Goal: Task Accomplishment & Management: Complete application form

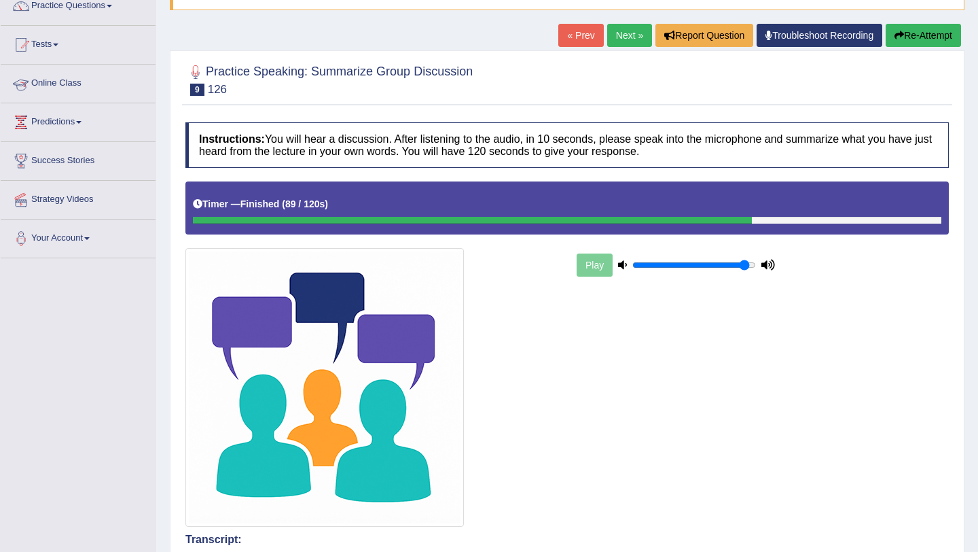
scroll to position [101, 0]
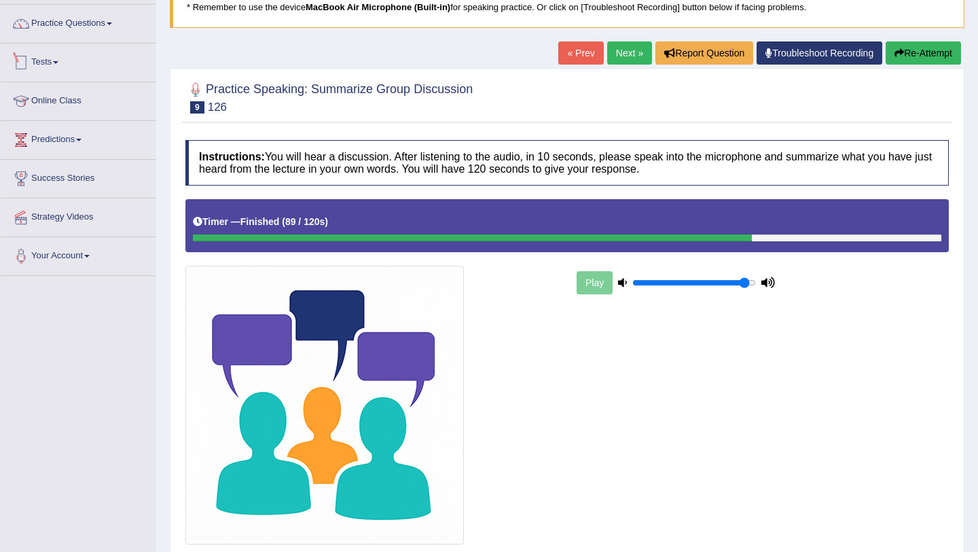
click at [92, 41] on li "Practice Questions Speaking Practice Read Aloud Repeat Sentence Describe Image …" at bounding box center [78, 24] width 155 height 39
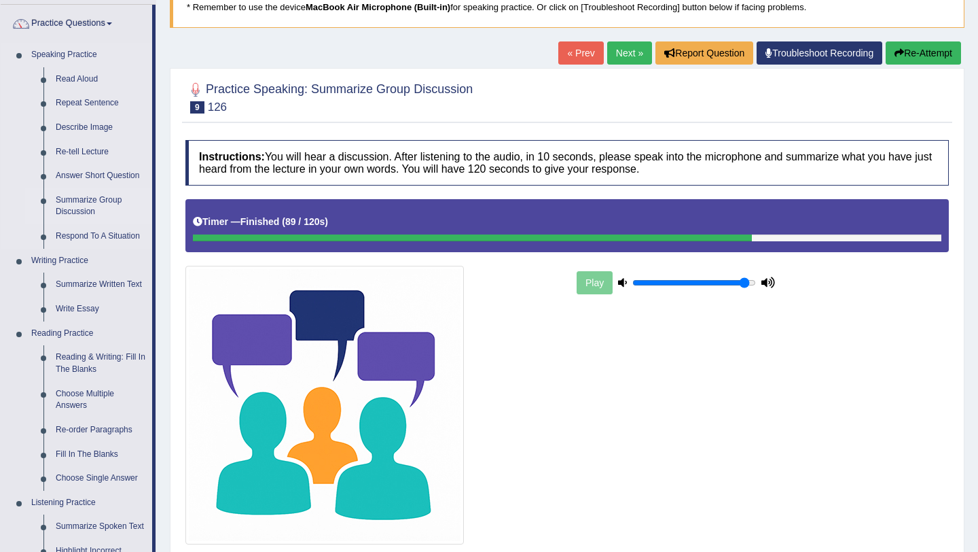
click at [86, 207] on link "Summarize Group Discussion" at bounding box center [101, 206] width 103 height 36
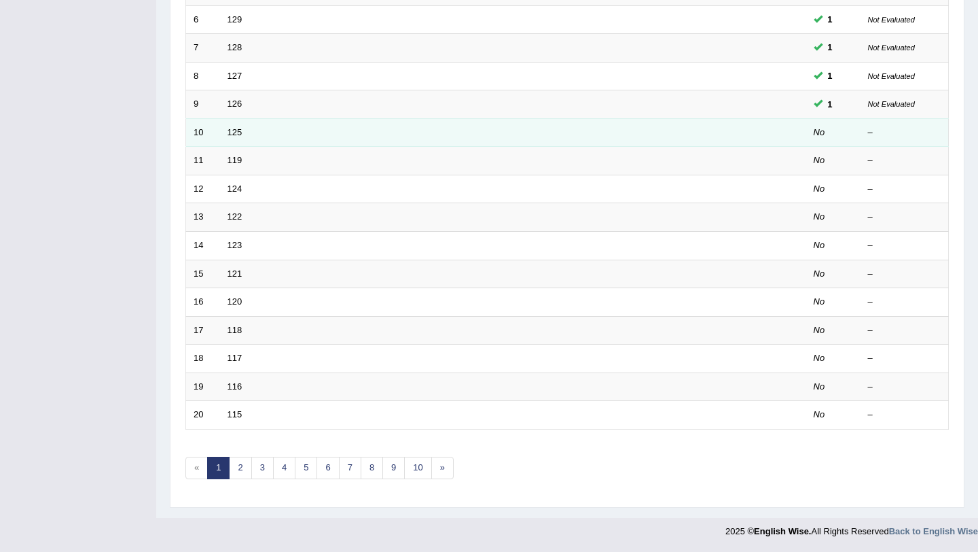
scroll to position [348, 0]
click at [234, 138] on td "125" at bounding box center [462, 132] width 484 height 29
click at [235, 132] on link "125" at bounding box center [235, 132] width 15 height 10
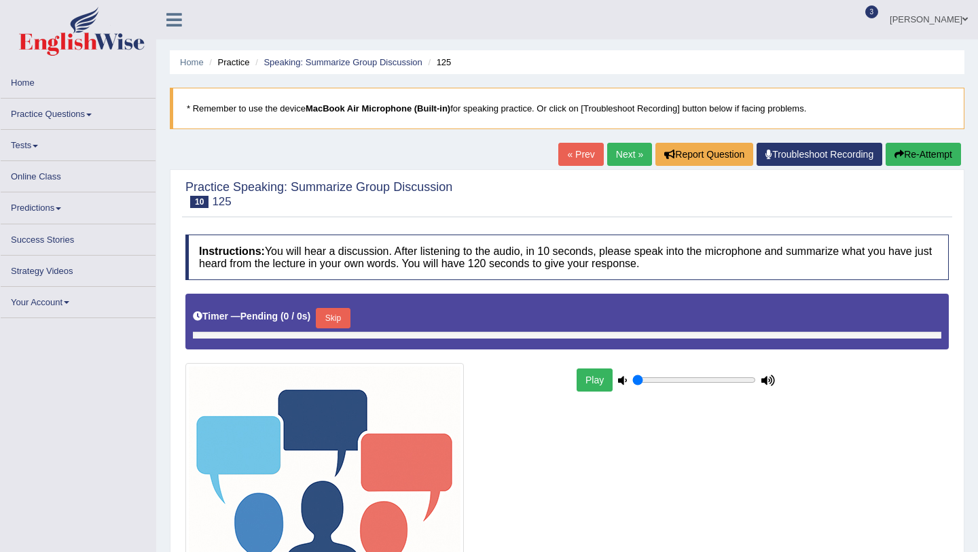
type input "0.95"
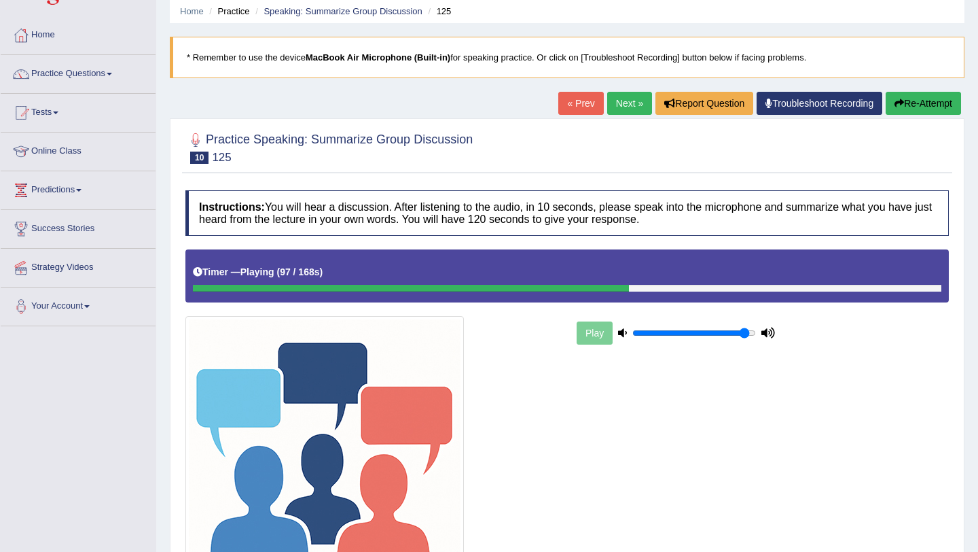
scroll to position [50, 0]
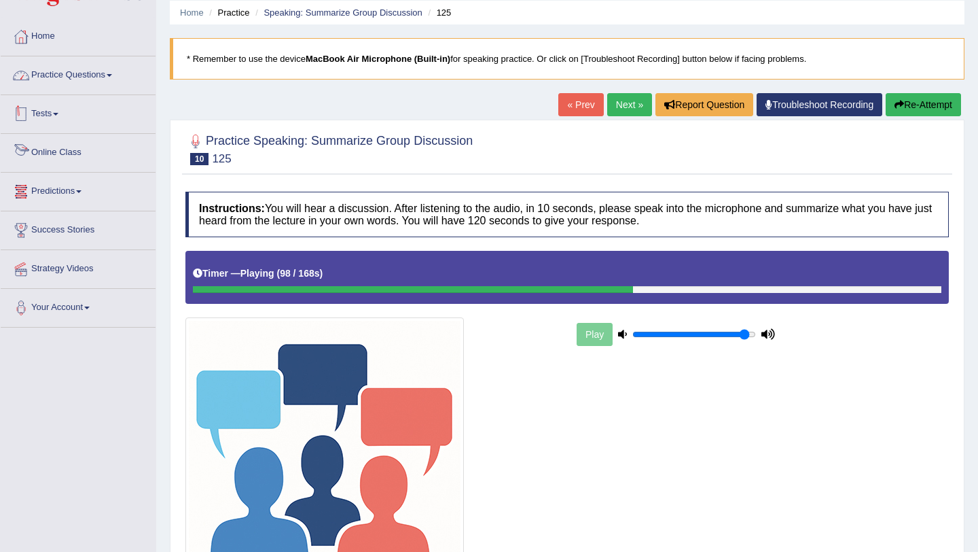
click at [96, 69] on link "Practice Questions" at bounding box center [78, 73] width 155 height 34
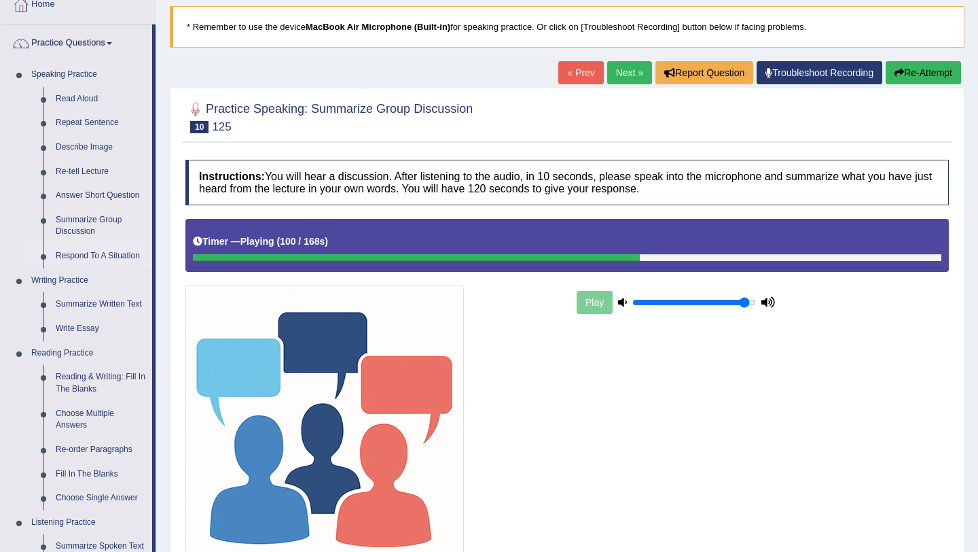
scroll to position [87, 0]
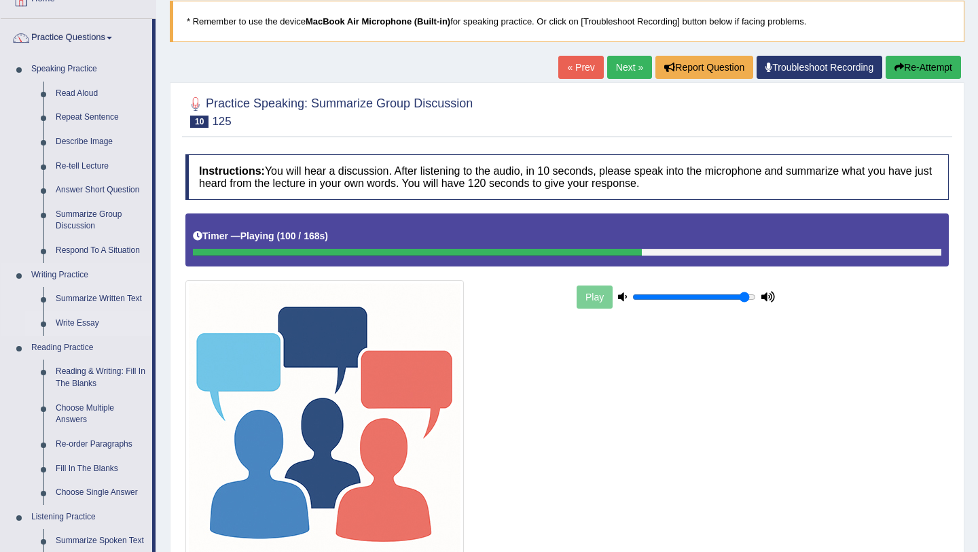
click at [71, 323] on link "Write Essay" at bounding box center [101, 323] width 103 height 24
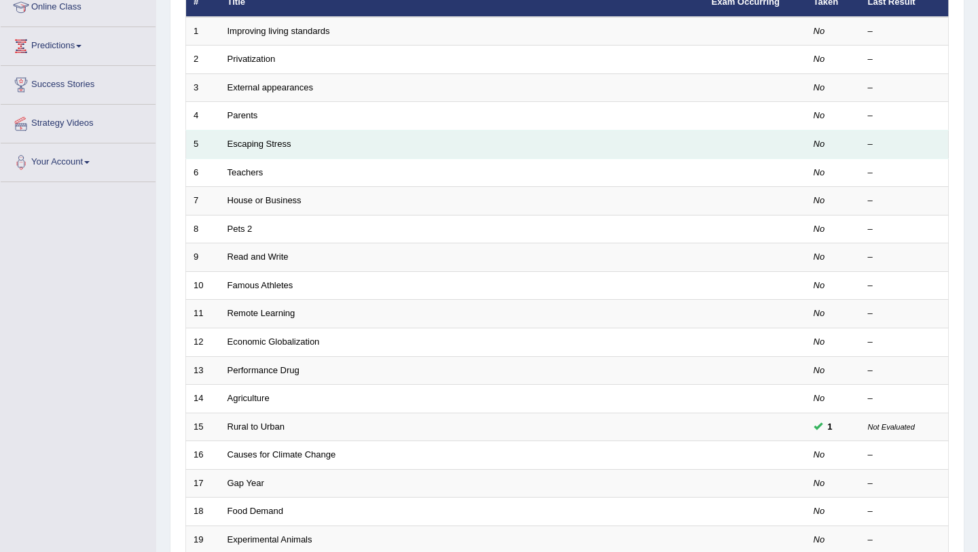
scroll to position [200, 0]
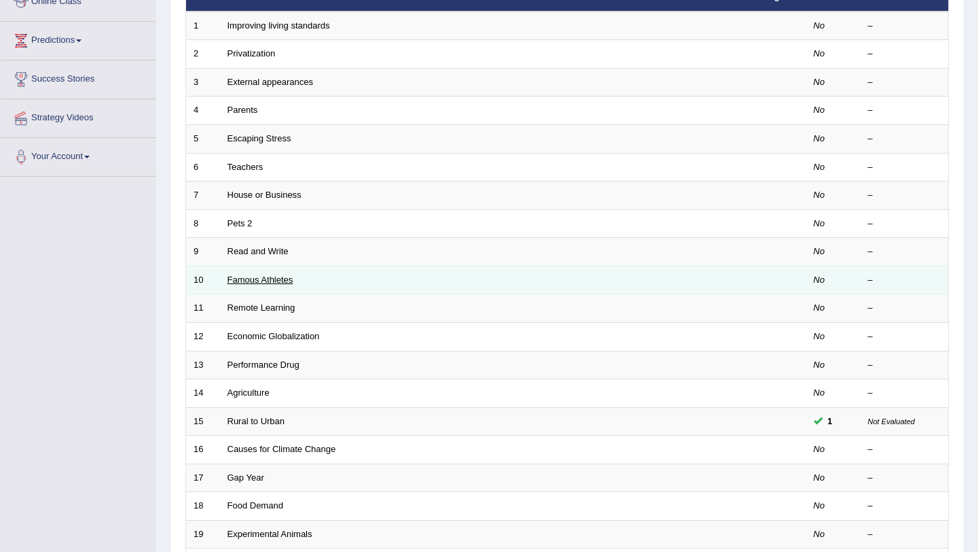
click at [265, 277] on link "Famous Athletes" at bounding box center [261, 279] width 66 height 10
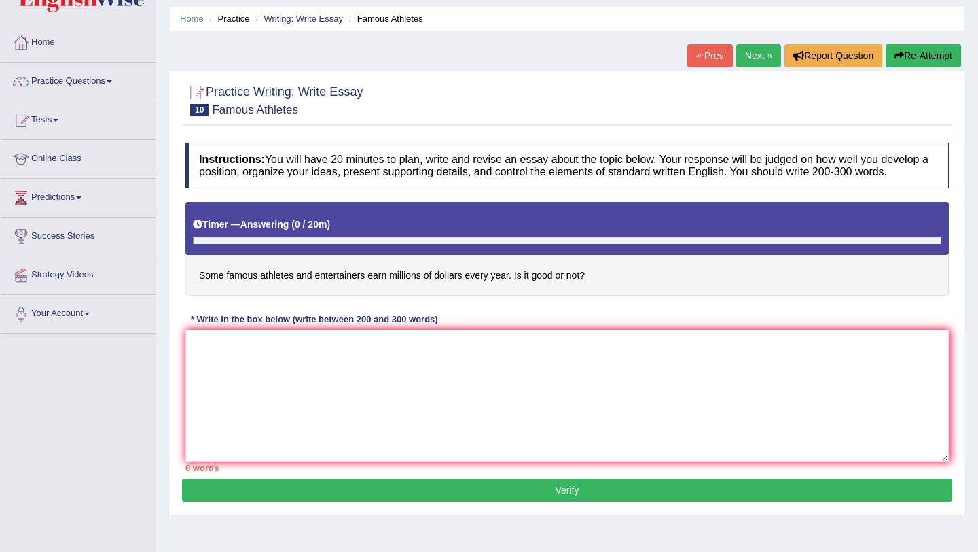
scroll to position [58, 0]
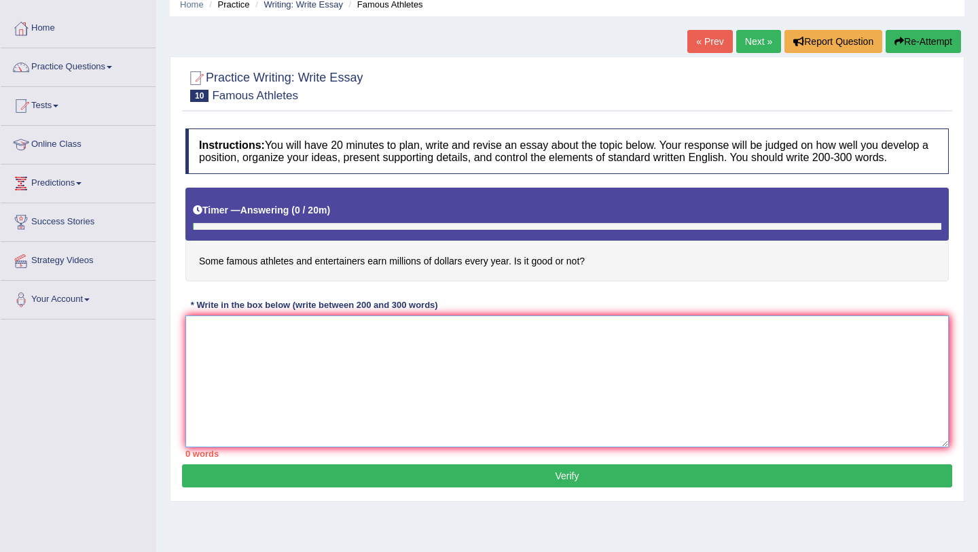
click at [292, 349] on textarea at bounding box center [567, 381] width 764 height 132
click at [283, 346] on textarea "The growing influenc of essay topic on our lives has sparked various discussion." at bounding box center [567, 381] width 764 height 132
click at [543, 338] on textarea "The growing influence of essay topic on our lives has sparked various discussio…" at bounding box center [567, 381] width 764 height 132
click at [675, 348] on textarea "The growing influence of essay topic on our lives has sparked various discussio…" at bounding box center [567, 381] width 764 height 132
click at [696, 347] on textarea "The growing influence of essay topic on our lives has sparked various discussio…" at bounding box center [567, 381] width 764 height 132
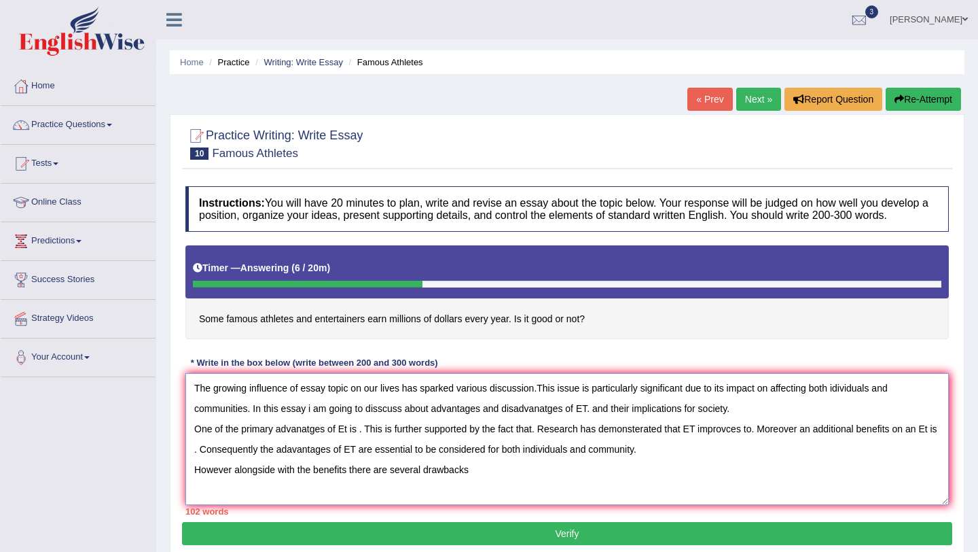
scroll to position [0, 0]
click at [648, 480] on textarea "The growing influence of essay topic on our lives has sparked various discussio…" at bounding box center [567, 439] width 764 height 132
click at [673, 483] on textarea "The growing influence of essay topic on our lives has sparked various discussio…" at bounding box center [567, 439] width 764 height 132
click at [612, 482] on textarea "The growing influence of essay topic on our lives has sparked various discussio…" at bounding box center [567, 439] width 764 height 132
click at [682, 478] on textarea "The growing influence of essay topic on our lives has sparked various discussio…" at bounding box center [567, 439] width 764 height 132
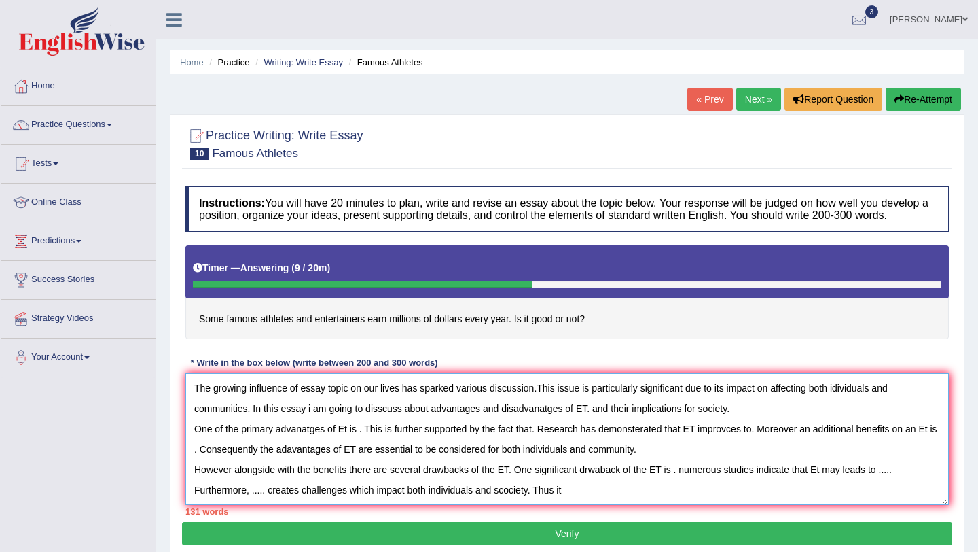
click at [556, 505] on textarea "The growing influence of essay topic on our lives has sparked various discussio…" at bounding box center [567, 439] width 764 height 132
click at [586, 501] on textarea "The growing influence of essay topic on our lives has sparked various discussio…" at bounding box center [567, 439] width 764 height 132
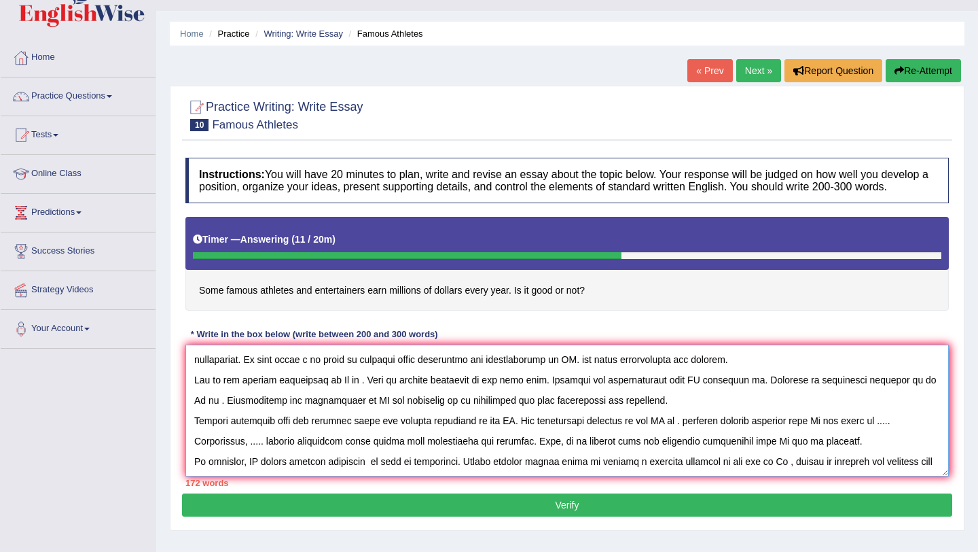
scroll to position [32, 0]
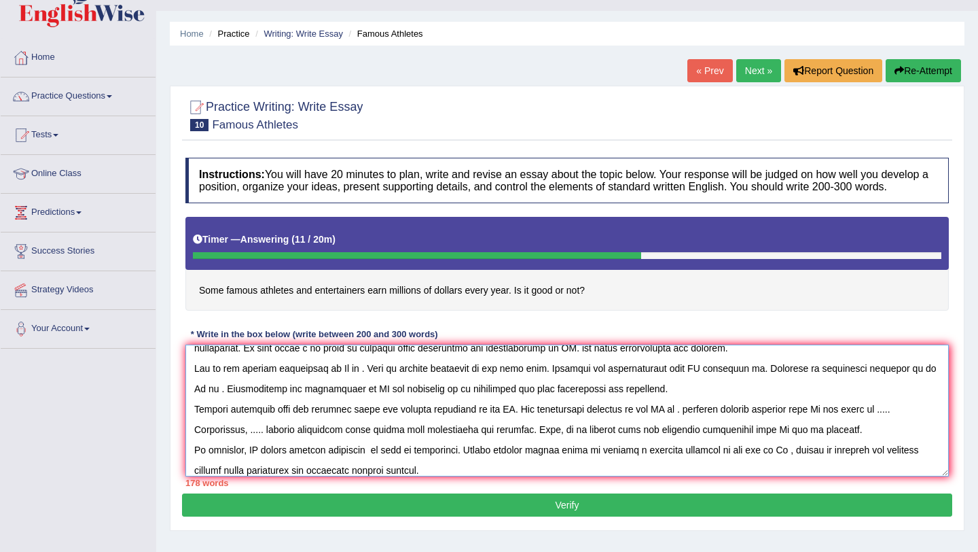
click at [262, 463] on textarea at bounding box center [567, 410] width 764 height 132
click at [302, 463] on textarea at bounding box center [567, 410] width 764 height 132
click at [281, 465] on textarea at bounding box center [567, 410] width 764 height 132
click at [297, 463] on textarea at bounding box center [567, 410] width 764 height 132
click at [396, 463] on textarea at bounding box center [567, 410] width 764 height 132
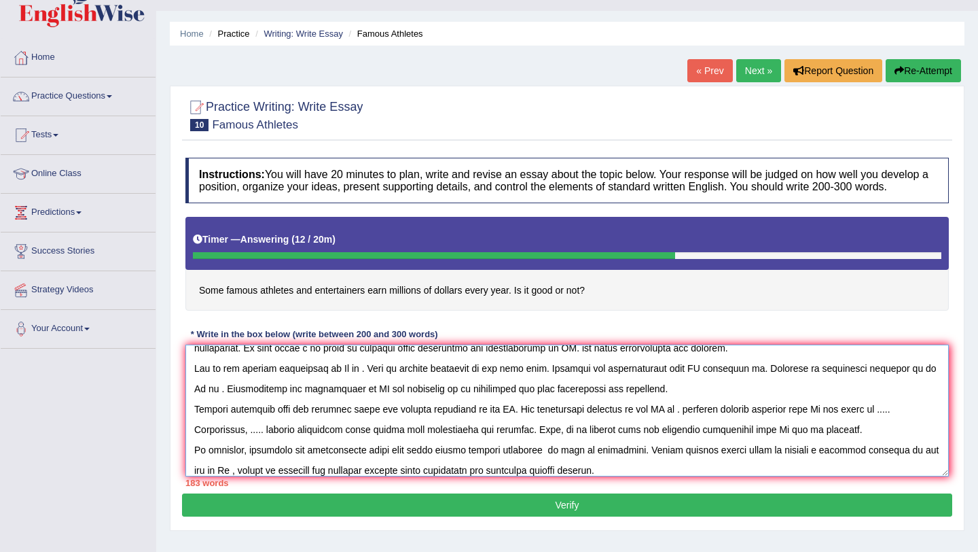
click at [232, 476] on textarea at bounding box center [567, 410] width 764 height 132
click at [557, 468] on textarea at bounding box center [567, 410] width 764 height 132
click at [219, 476] on textarea at bounding box center [567, 410] width 764 height 132
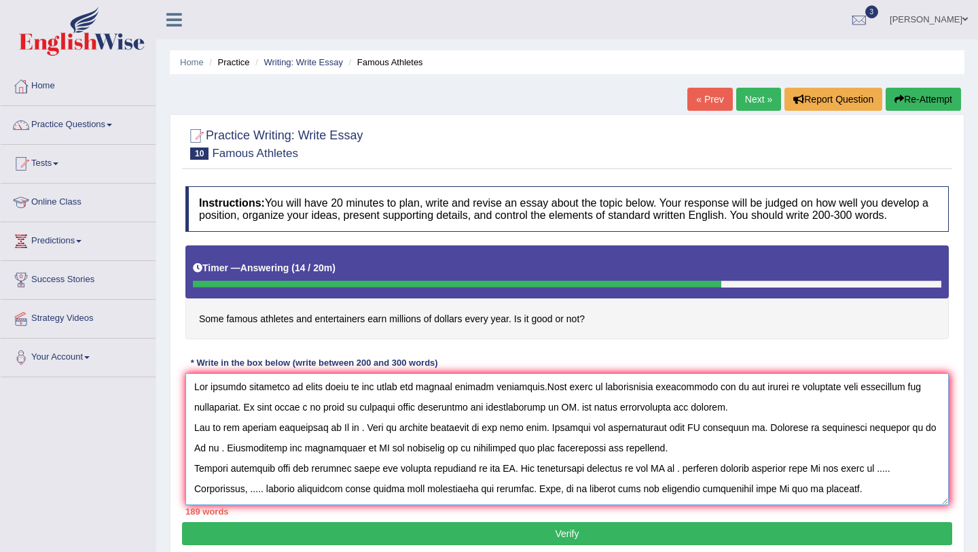
scroll to position [0, 0]
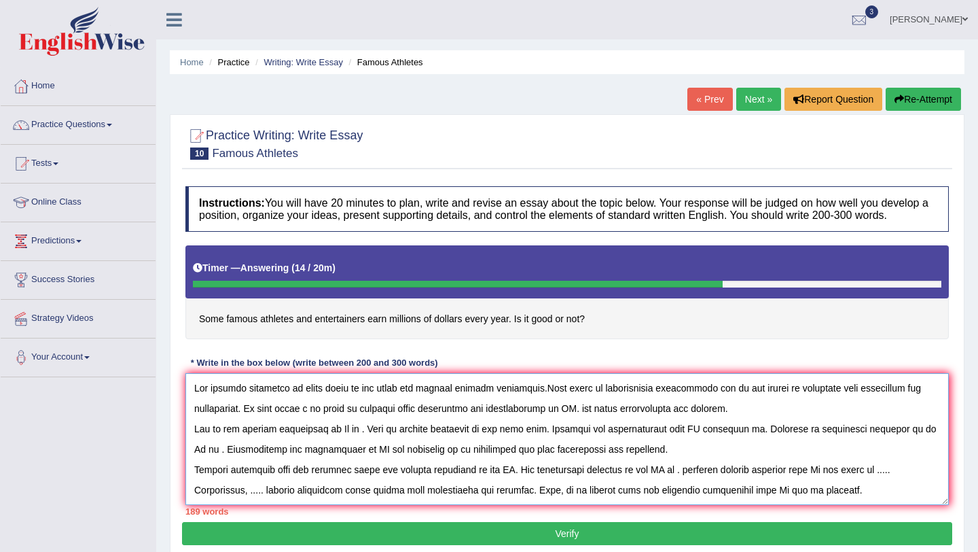
click at [349, 408] on textarea at bounding box center [567, 439] width 764 height 132
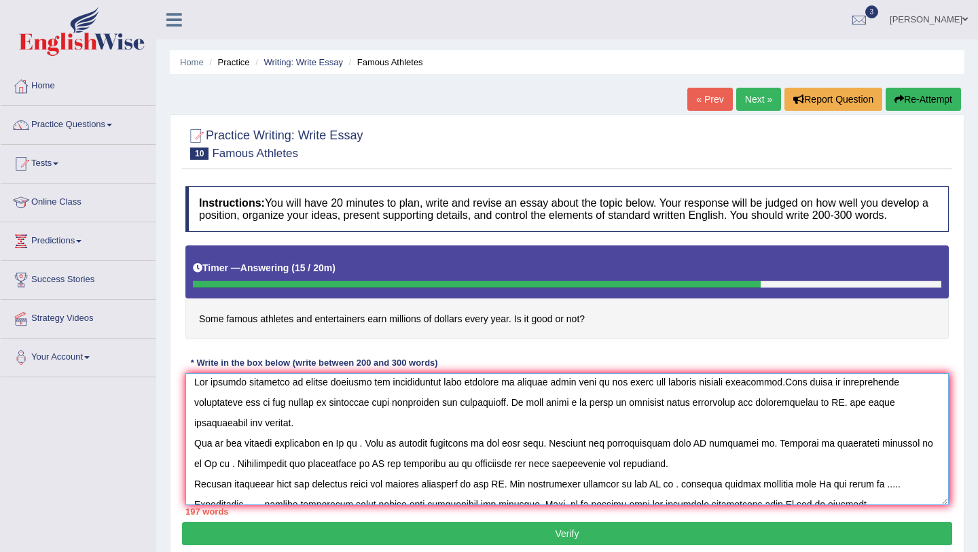
scroll to position [8, 0]
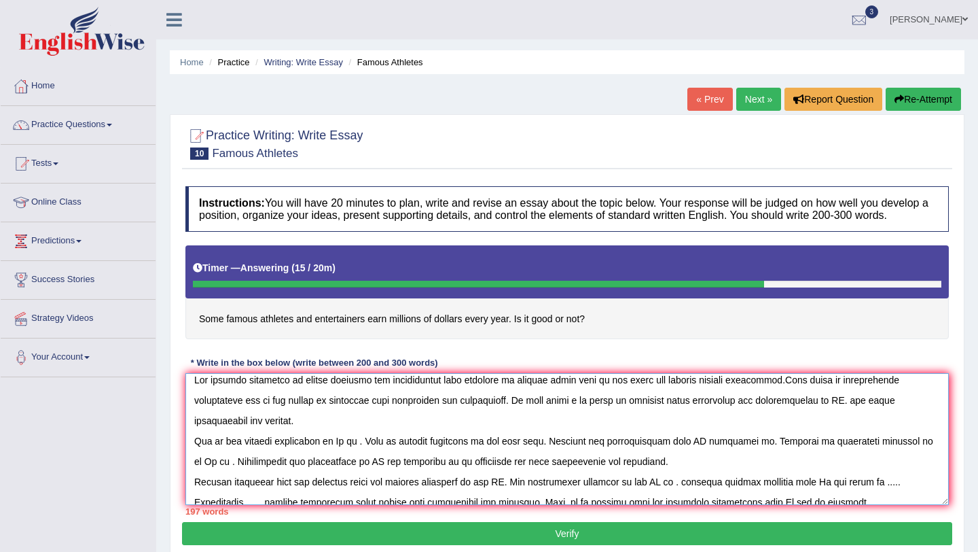
click at [802, 415] on textarea at bounding box center [567, 439] width 764 height 132
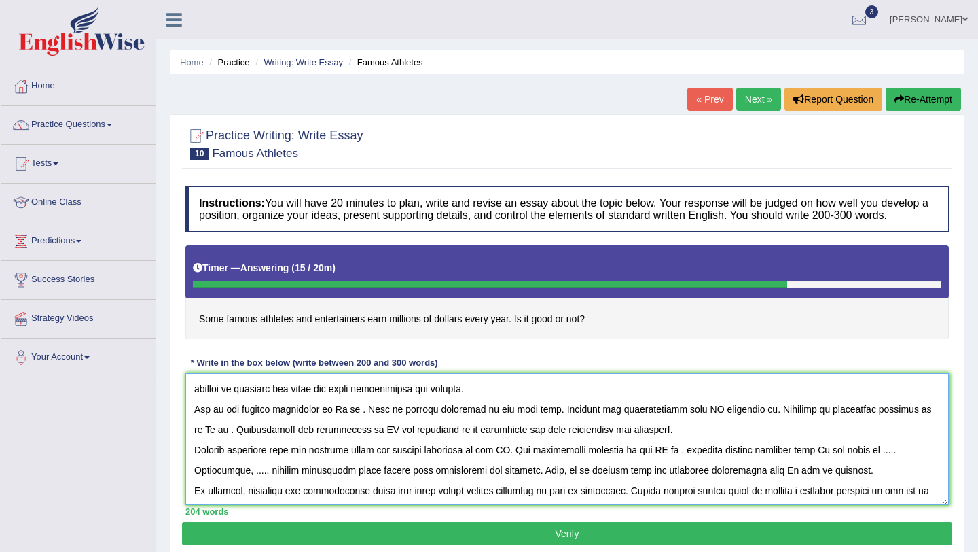
scroll to position [41, 0]
click at [348, 423] on textarea at bounding box center [567, 439] width 764 height 132
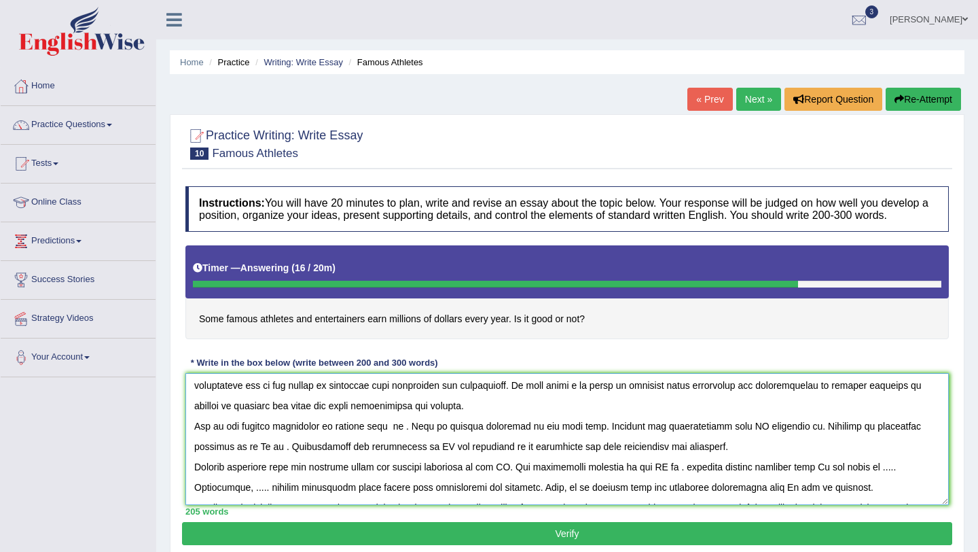
scroll to position [29, 0]
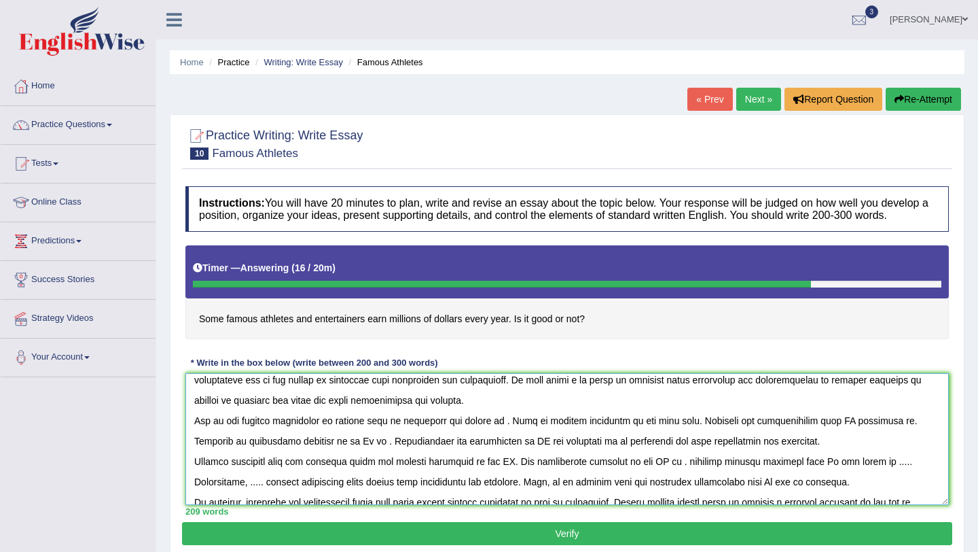
click at [503, 435] on textarea at bounding box center [567, 439] width 764 height 132
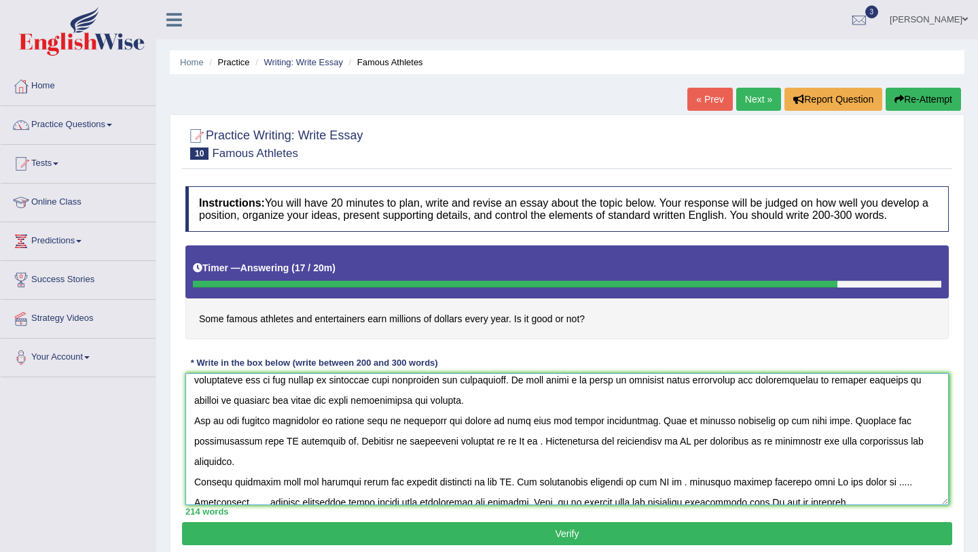
click at [823, 434] on textarea at bounding box center [567, 439] width 764 height 132
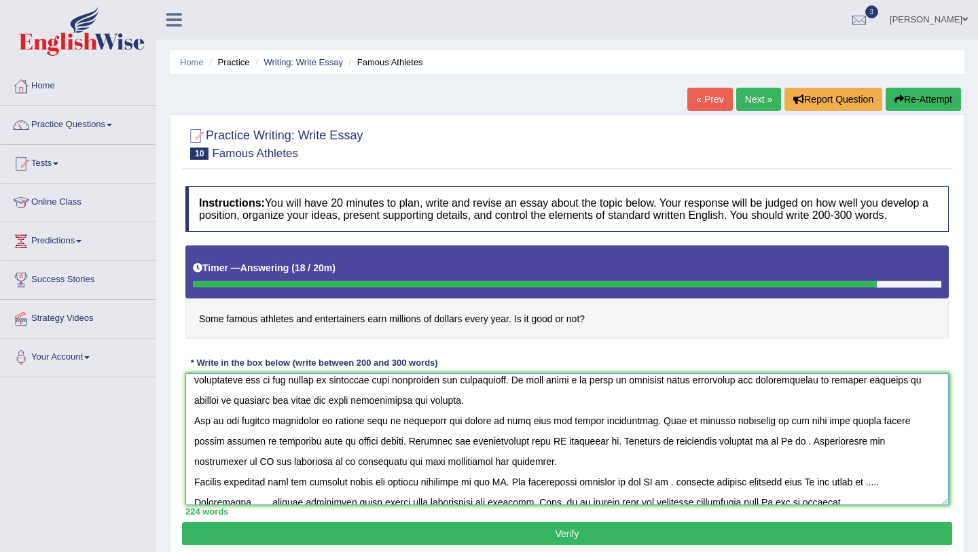
click at [549, 453] on textarea at bounding box center [567, 439] width 764 height 132
click at [708, 459] on textarea at bounding box center [567, 439] width 764 height 132
click at [230, 477] on textarea at bounding box center [567, 439] width 764 height 132
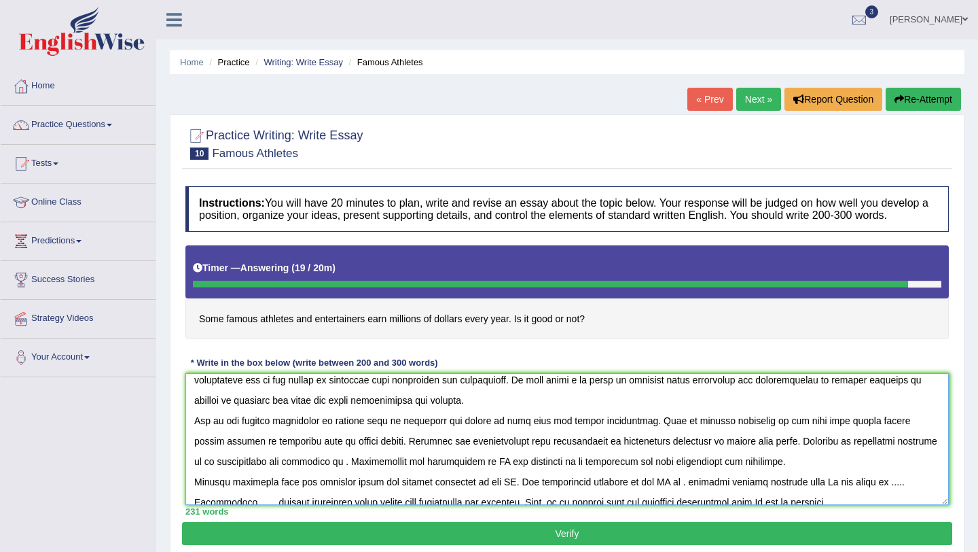
click at [347, 474] on textarea at bounding box center [567, 439] width 764 height 132
click at [624, 476] on textarea at bounding box center [567, 439] width 764 height 132
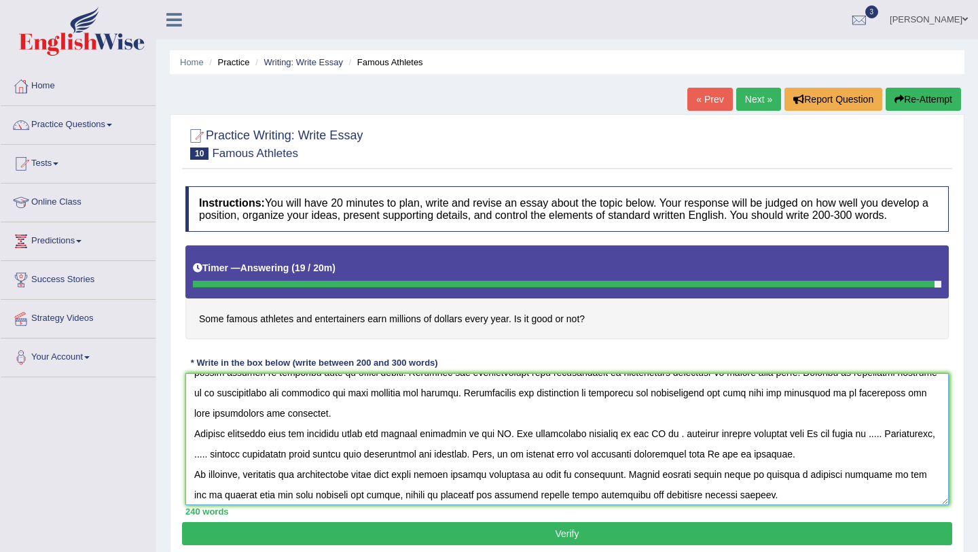
scroll to position [102, 0]
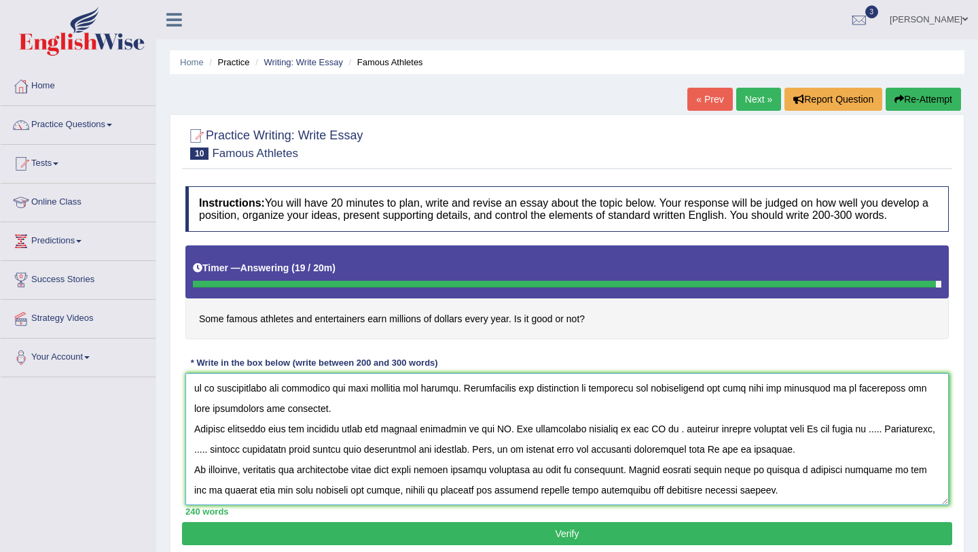
click at [512, 446] on textarea at bounding box center [567, 439] width 764 height 132
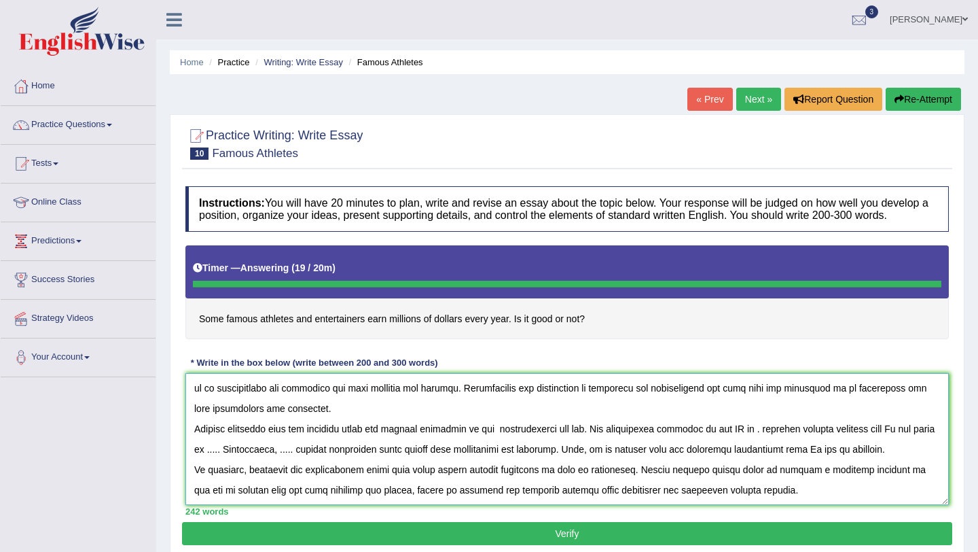
type textarea "The growing influence of famous athelets and entertainers earn millions of doll…"
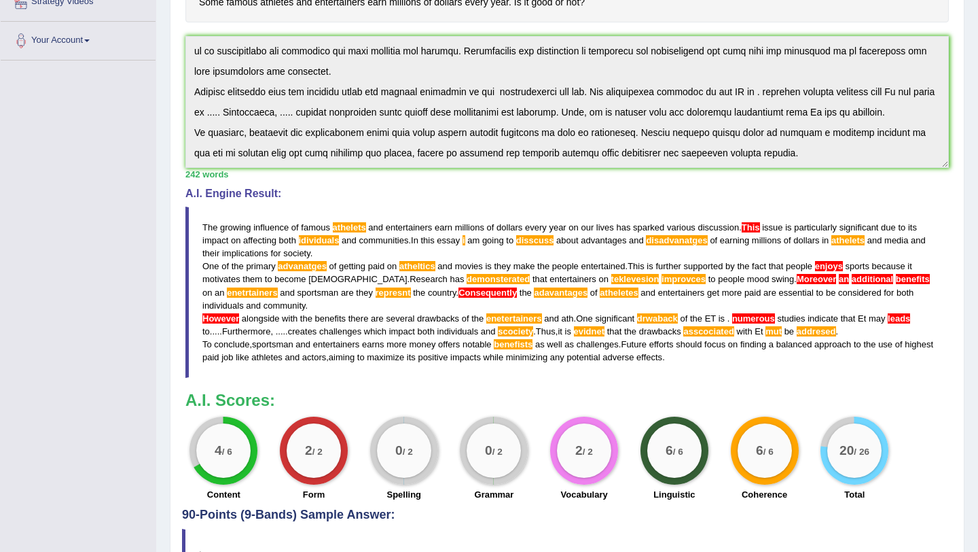
scroll to position [323, 0]
